Goal: Information Seeking & Learning: Compare options

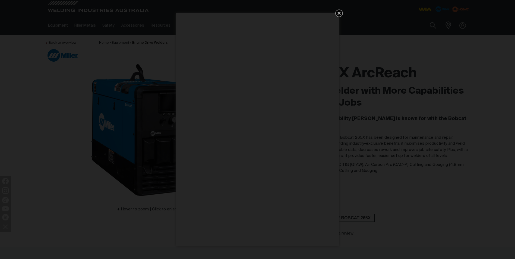
scroll to position [27, 0]
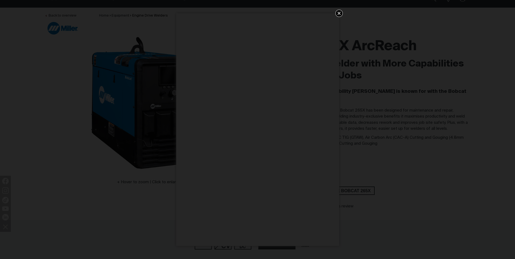
click at [339, 14] on icon "Get 5 WIA Welding Guides Free!" at bounding box center [339, 13] width 7 height 7
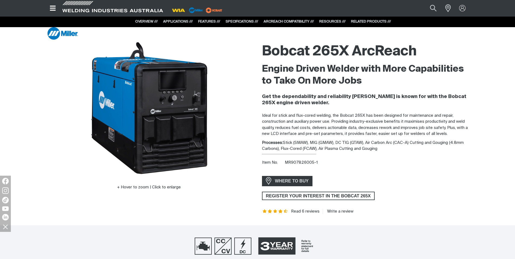
scroll to position [0, 0]
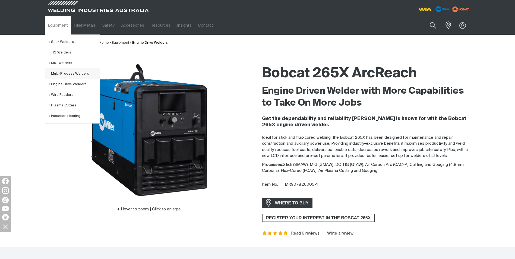
click at [85, 77] on link "Multi-Process Welders" at bounding box center [74, 73] width 50 height 11
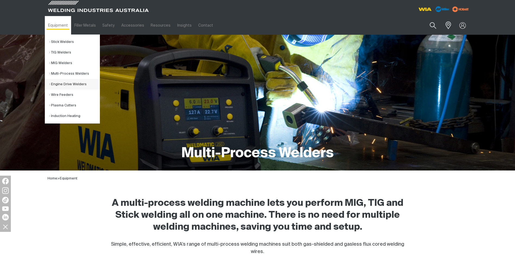
click at [77, 84] on link "Engine Drive Welders" at bounding box center [74, 84] width 50 height 11
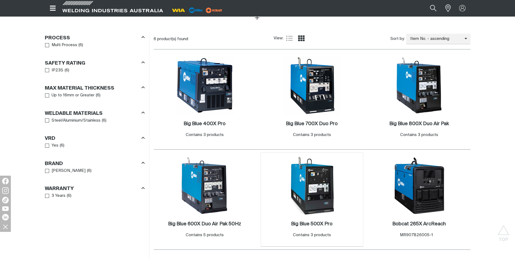
scroll to position [244, 0]
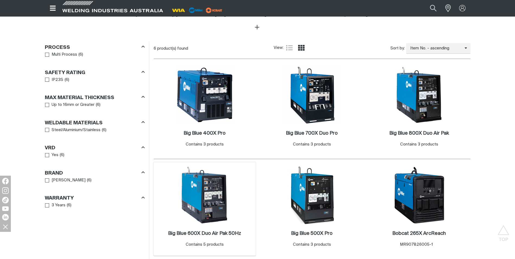
click at [208, 201] on img at bounding box center [205, 195] width 58 height 58
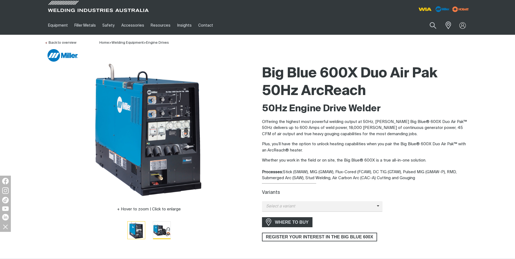
click at [167, 228] on img "Go to slide 2" at bounding box center [161, 229] width 17 height 17
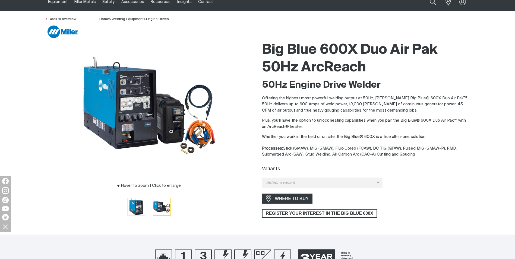
scroll to position [54, 0]
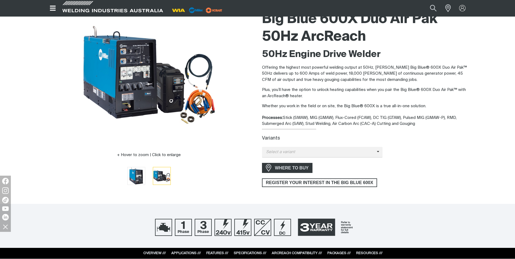
click at [370, 157] on div "Big Blue 600X Duo Air Pak 50Hz ArcReach 50Hz Engine Drive Welder Offering the h…" at bounding box center [366, 100] width 208 height 184
click at [369, 153] on span "Select a variant" at bounding box center [319, 152] width 115 height 6
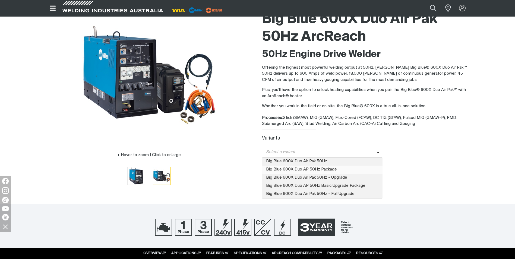
click at [363, 170] on span "Big Blue 600X Duo AP 50Hz Package" at bounding box center [322, 169] width 121 height 8
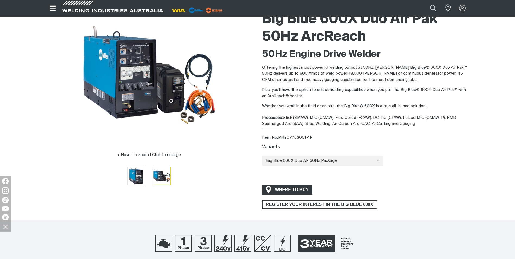
click at [297, 193] on span "WHERE TO BUY" at bounding box center [291, 189] width 41 height 9
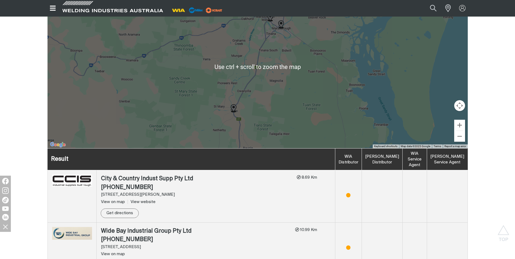
scroll to position [109, 0]
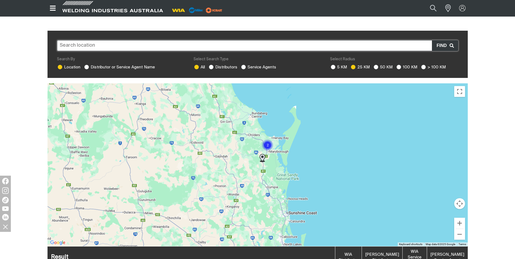
click at [262, 154] on img at bounding box center [262, 158] width 6 height 8
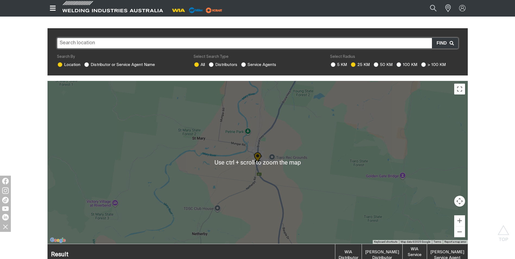
scroll to position [106, 0]
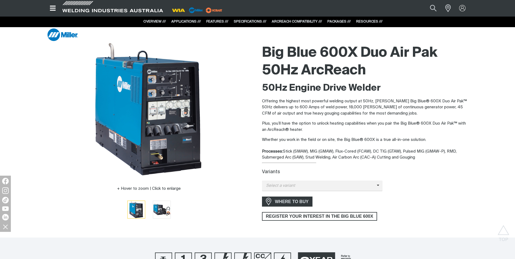
scroll to position [5, 0]
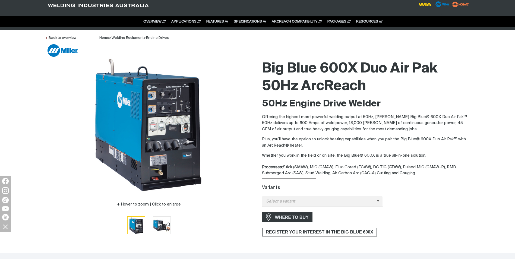
click at [129, 37] on link "Welding Equipment" at bounding box center [128, 38] width 32 height 4
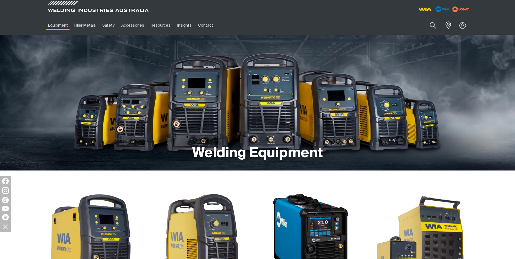
scroll to position [217, 0]
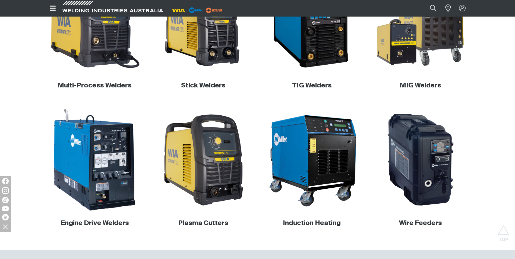
click at [117, 181] on img at bounding box center [95, 160] width 104 height 104
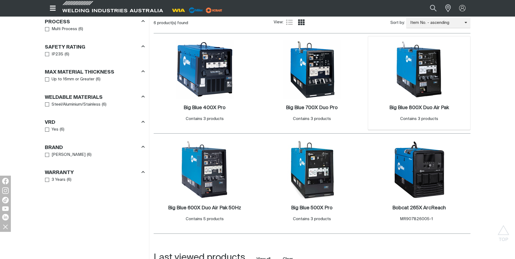
scroll to position [244, 0]
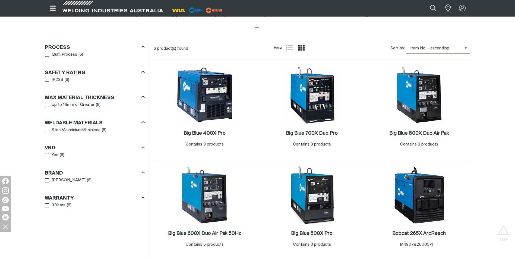
click at [453, 50] on span "Item No. - ascending" at bounding box center [435, 48] width 58 height 6
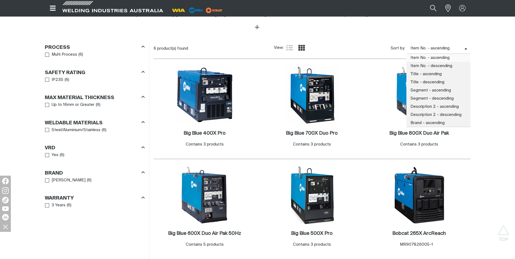
click at [453, 50] on span "Item No. - ascending" at bounding box center [435, 48] width 58 height 6
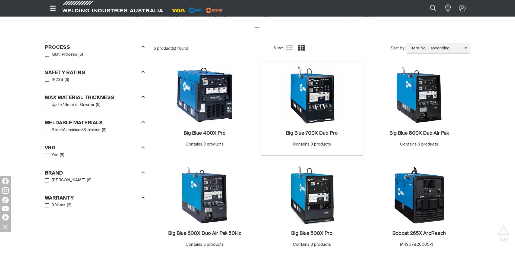
click at [333, 103] on img at bounding box center [312, 95] width 58 height 58
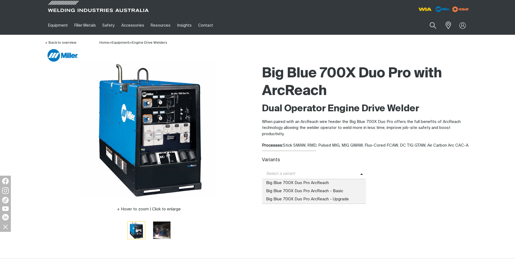
click at [286, 174] on span "Select a variant" at bounding box center [311, 174] width 98 height 6
click at [328, 200] on span "Big Blue 700X Duo Pro ArcReach - Upgrade" at bounding box center [314, 199] width 104 height 8
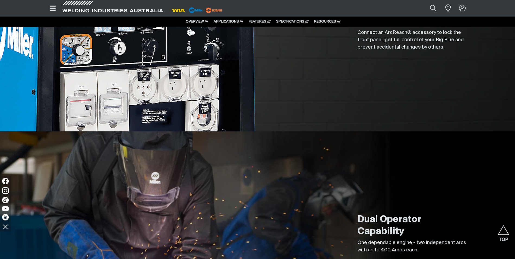
scroll to position [651, 0]
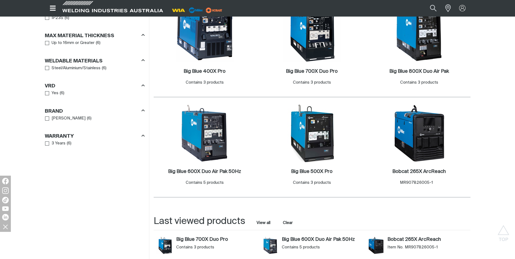
scroll to position [294, 0]
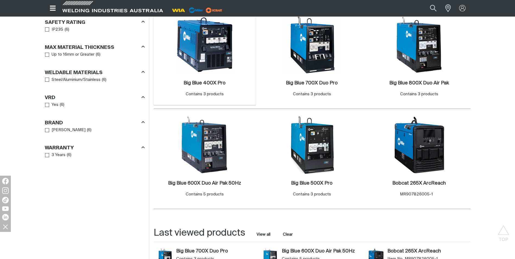
click at [206, 59] on img at bounding box center [205, 45] width 58 height 58
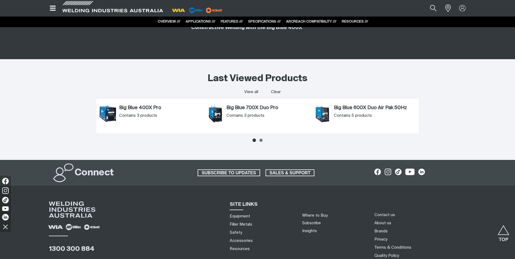
scroll to position [1329, 0]
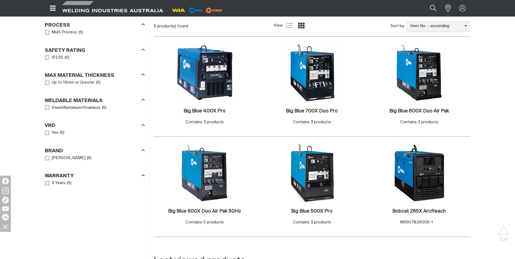
scroll to position [294, 0]
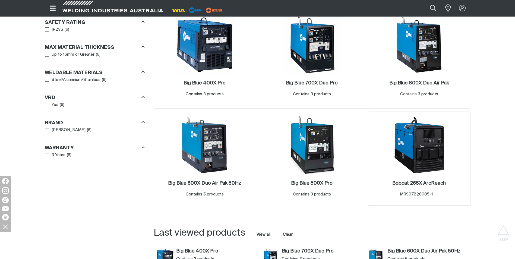
click at [433, 158] on img at bounding box center [419, 145] width 58 height 58
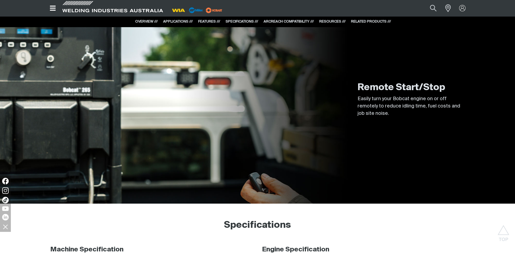
scroll to position [2469, 0]
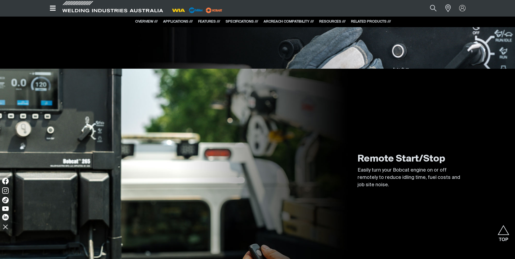
click at [285, 182] on div "Remote Start/Stop Easily turn your Bobcat engine on or off remotely to reduce i…" at bounding box center [257, 172] width 425 height 206
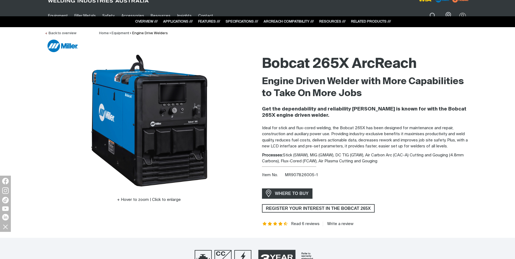
scroll to position [0, 0]
